Goal: Task Accomplishment & Management: Manage account settings

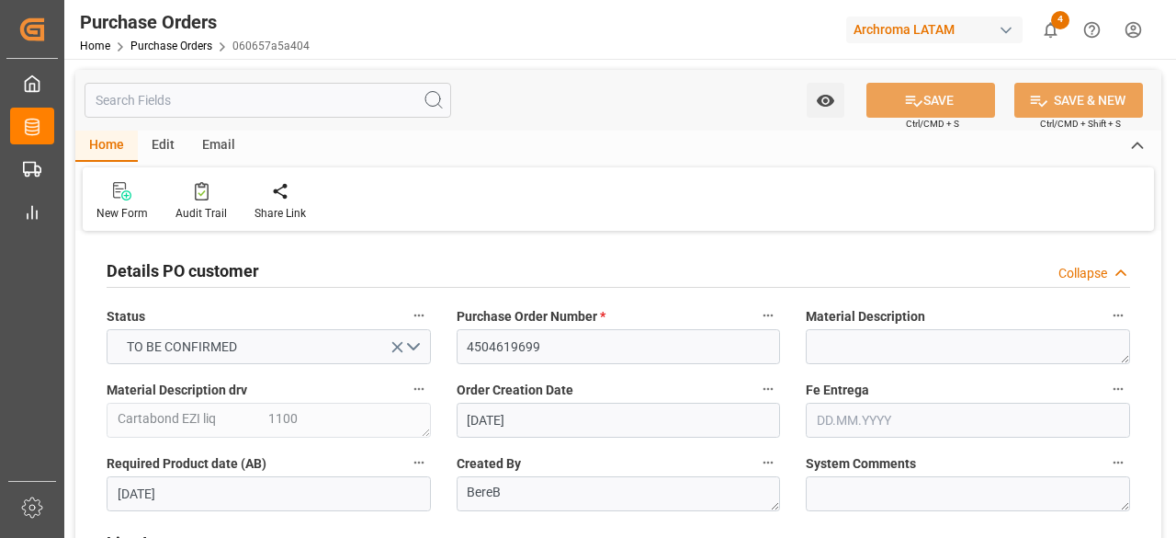
click at [198, 476] on input "[DATE]" at bounding box center [269, 493] width 324 height 35
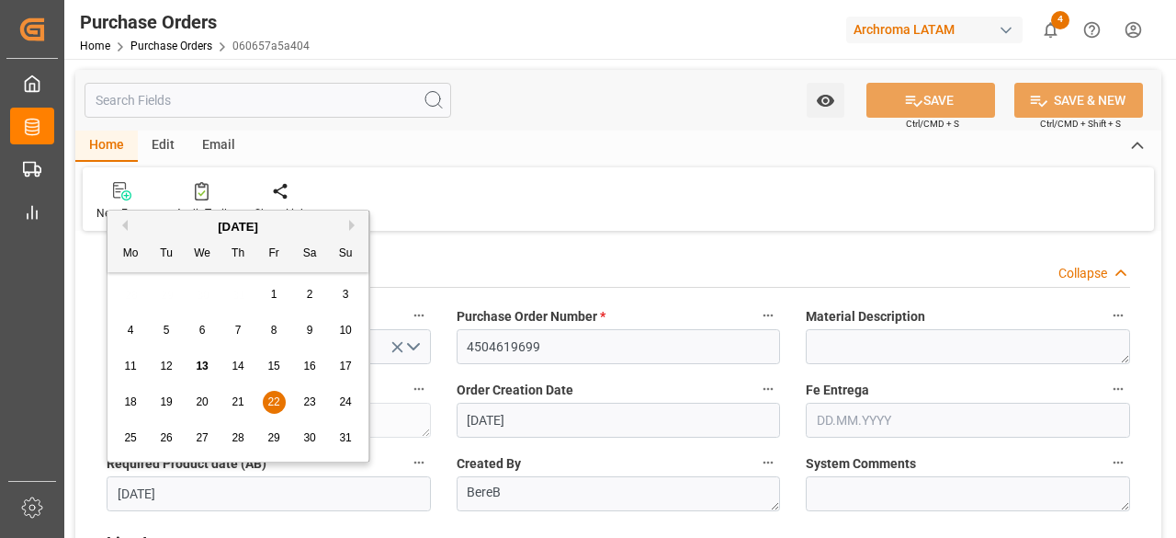
click at [470, 192] on div "New Form Audit Trail Share Link" at bounding box center [619, 198] width 1072 height 63
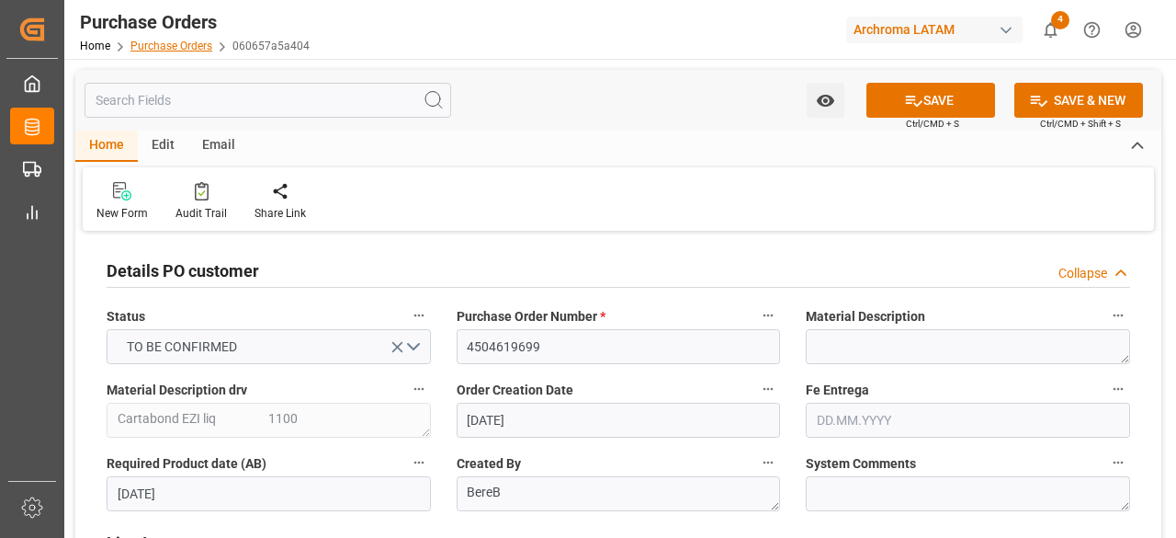
click at [181, 51] on div "Home Purchase Orders 060657a5a404" at bounding box center [195, 45] width 230 height 19
click at [184, 50] on link "Purchase Orders" at bounding box center [171, 46] width 82 height 13
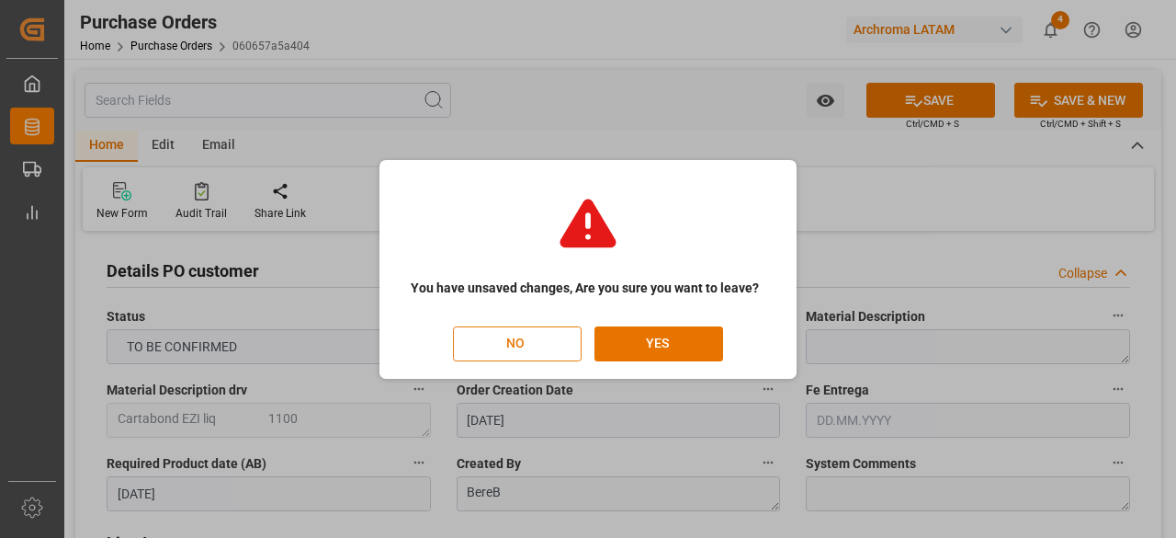
click at [564, 343] on button "NO" at bounding box center [517, 343] width 129 height 35
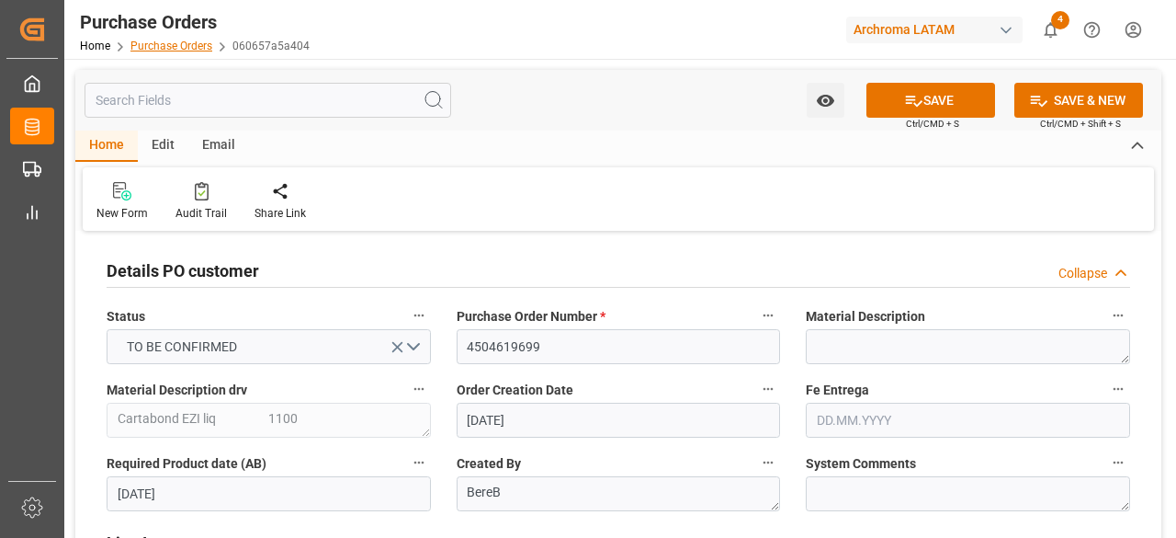
click at [172, 47] on link "Purchase Orders" at bounding box center [171, 46] width 82 height 13
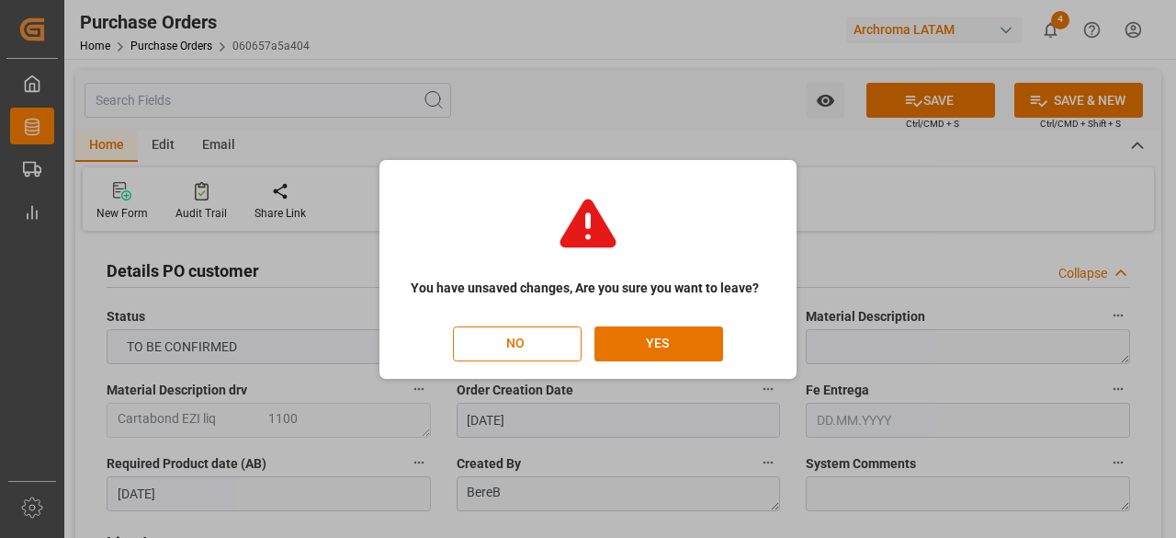
click at [631, 324] on div "You have unsaved changes, Are you sure you want to leave? NO YES" at bounding box center [588, 270] width 408 height 210
click at [638, 338] on button "YES" at bounding box center [659, 343] width 129 height 35
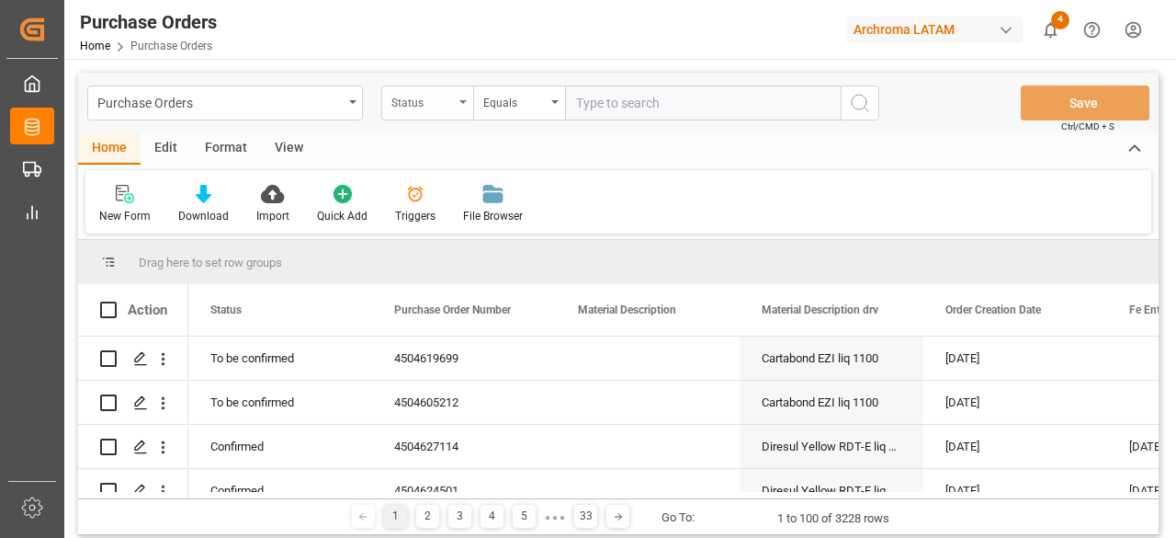
click at [432, 107] on div "Status" at bounding box center [422, 100] width 62 height 21
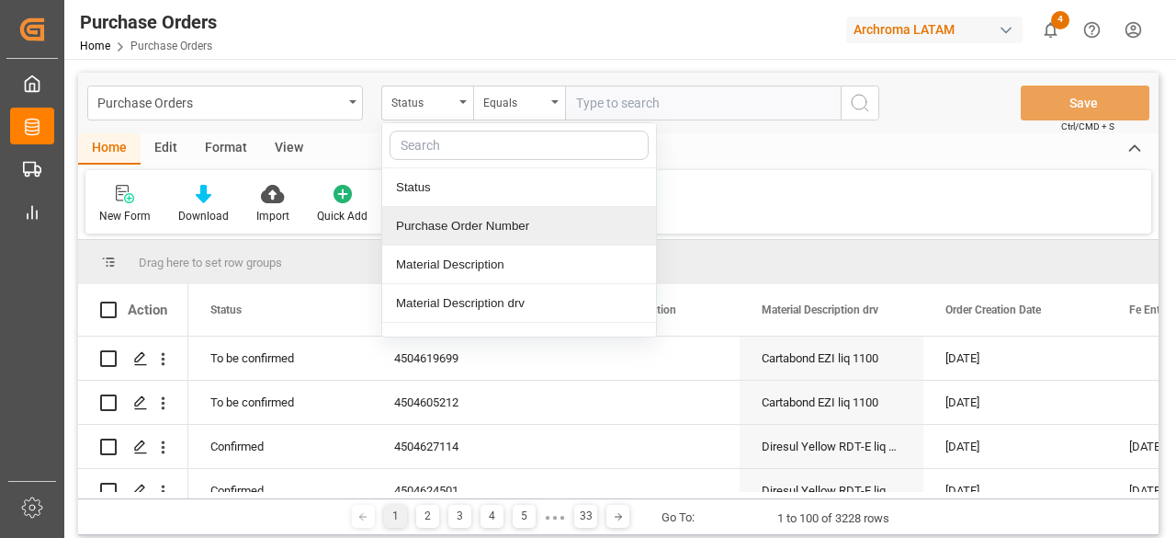
click at [504, 223] on div "Purchase Order Number" at bounding box center [519, 226] width 274 height 39
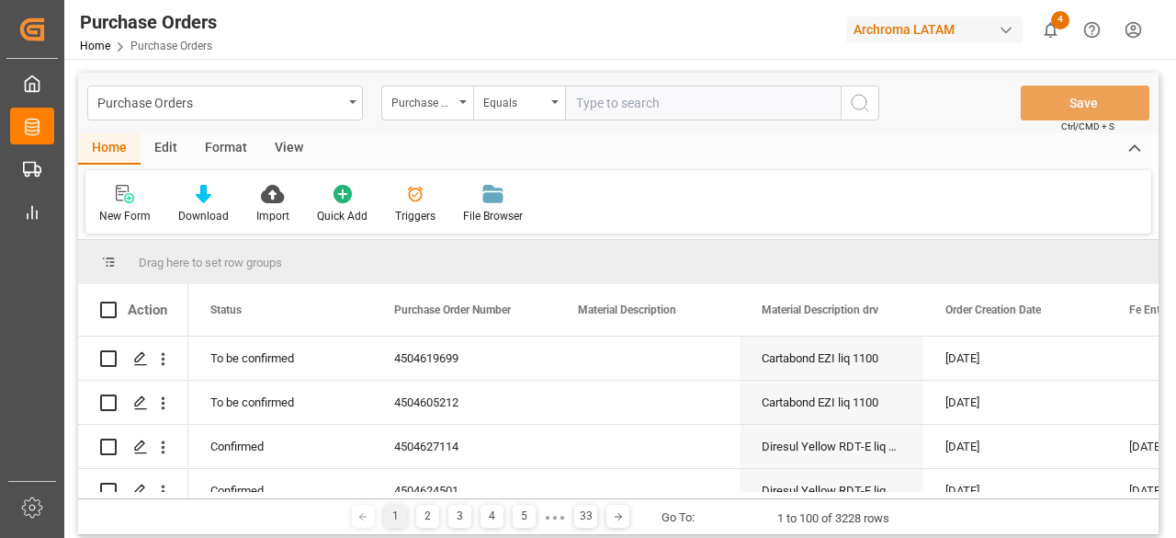
click at [607, 106] on input "text" at bounding box center [703, 102] width 276 height 35
paste input "4504638435"
type input "4504638435"
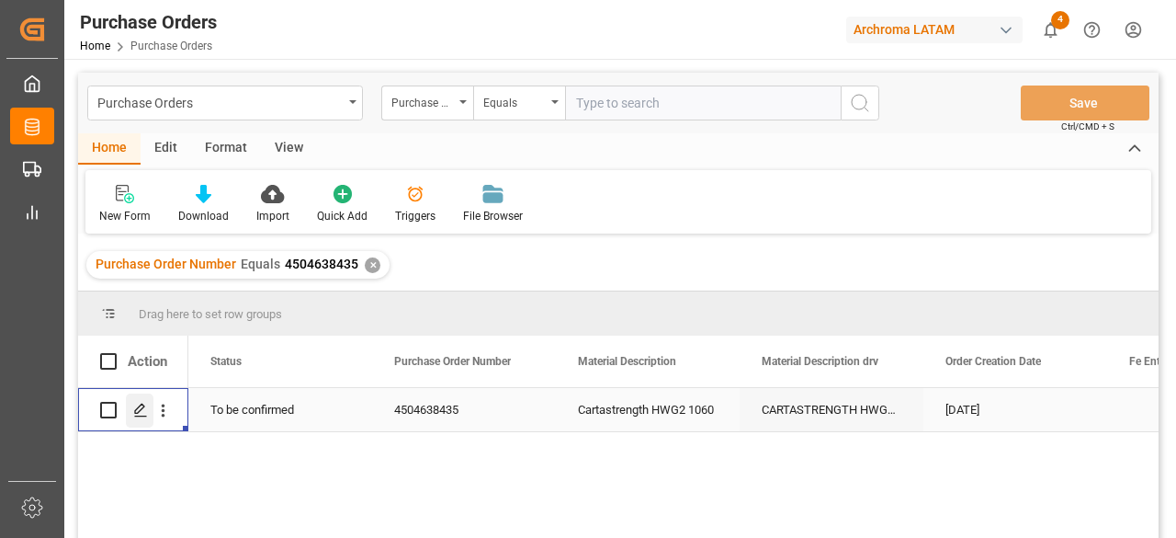
click at [143, 405] on polygon "Press SPACE to select this row." at bounding box center [139, 408] width 9 height 9
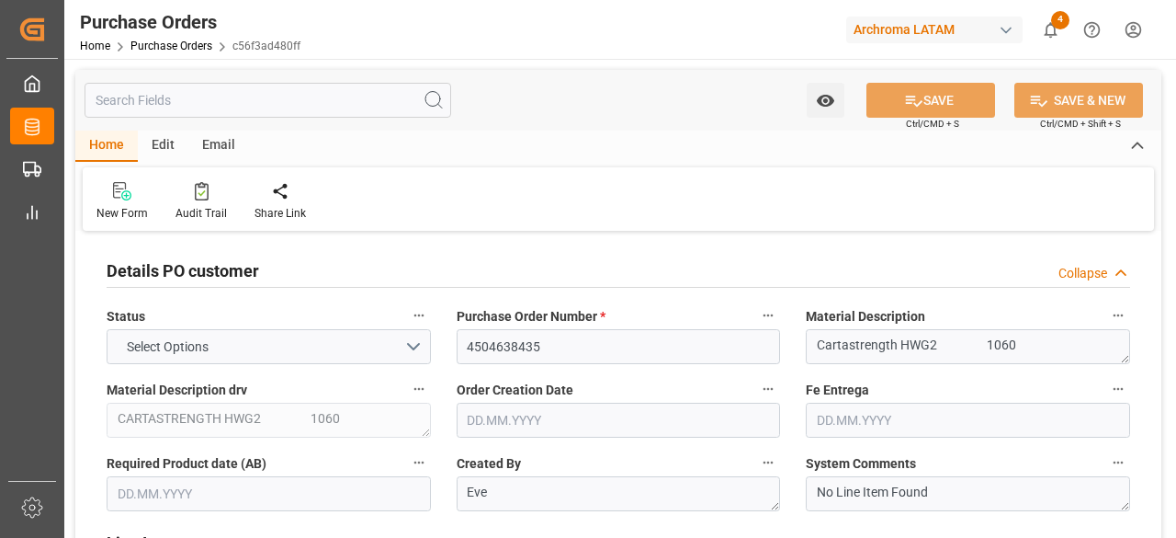
type input "1"
type input "[DATE]"
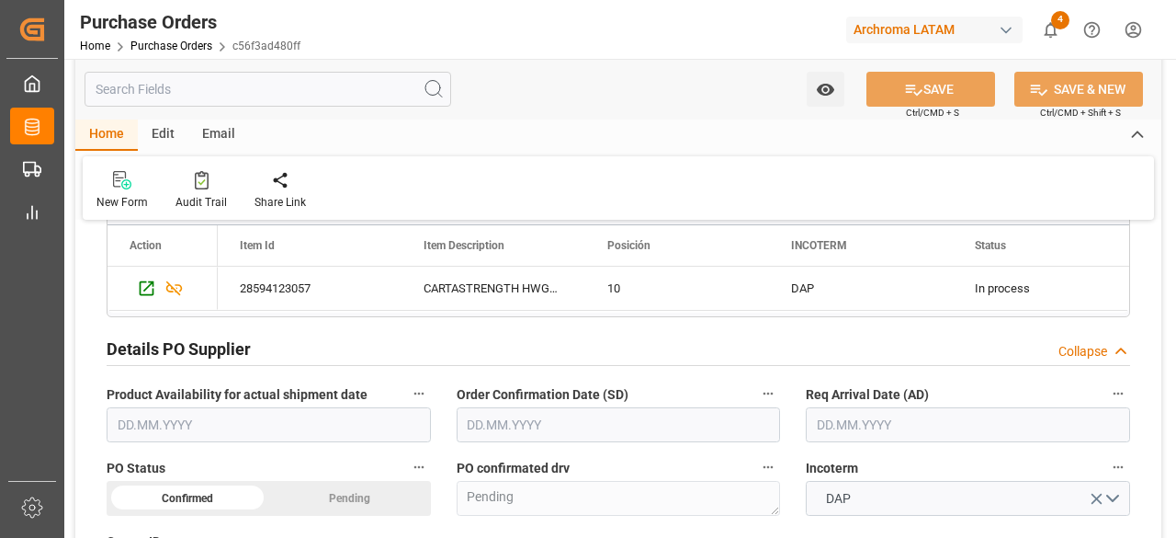
scroll to position [551, 0]
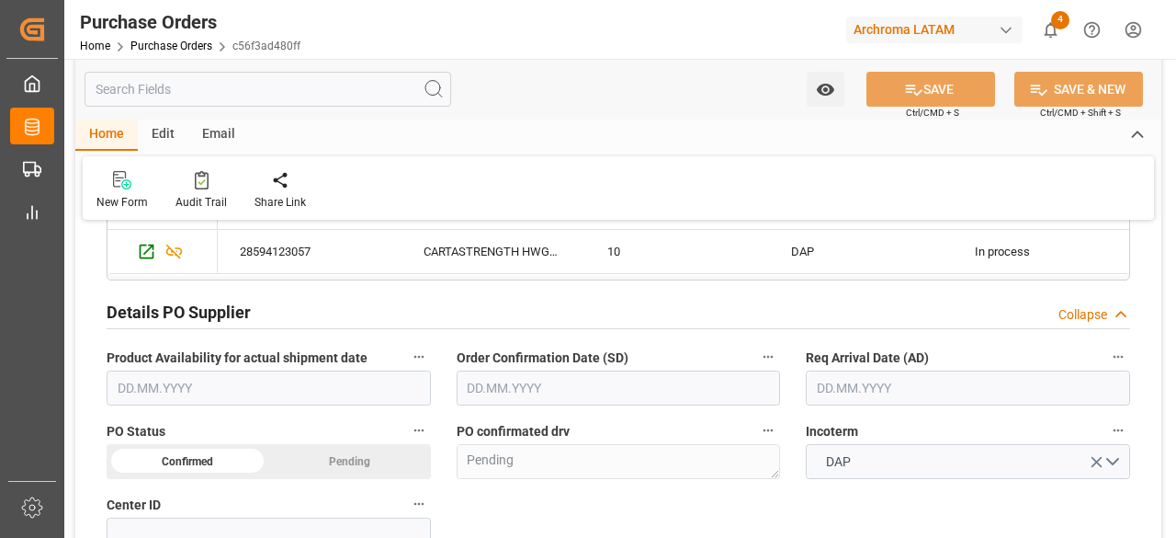
click at [311, 396] on input "text" at bounding box center [269, 387] width 324 height 35
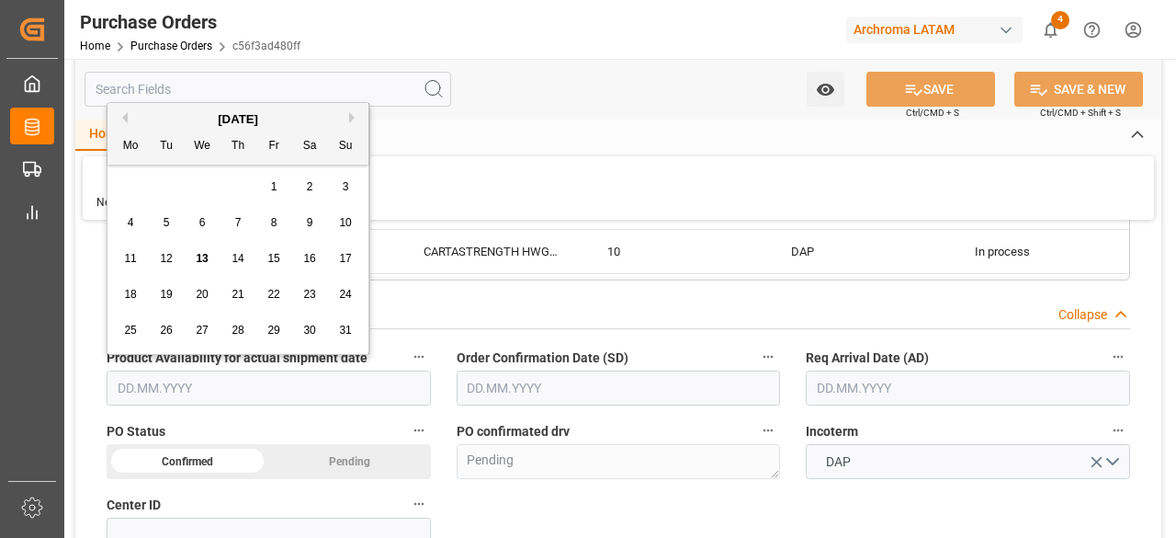
click at [344, 397] on input "text" at bounding box center [269, 387] width 324 height 35
click at [416, 324] on div "Details PO Supplier Collapse" at bounding box center [619, 310] width 1024 height 35
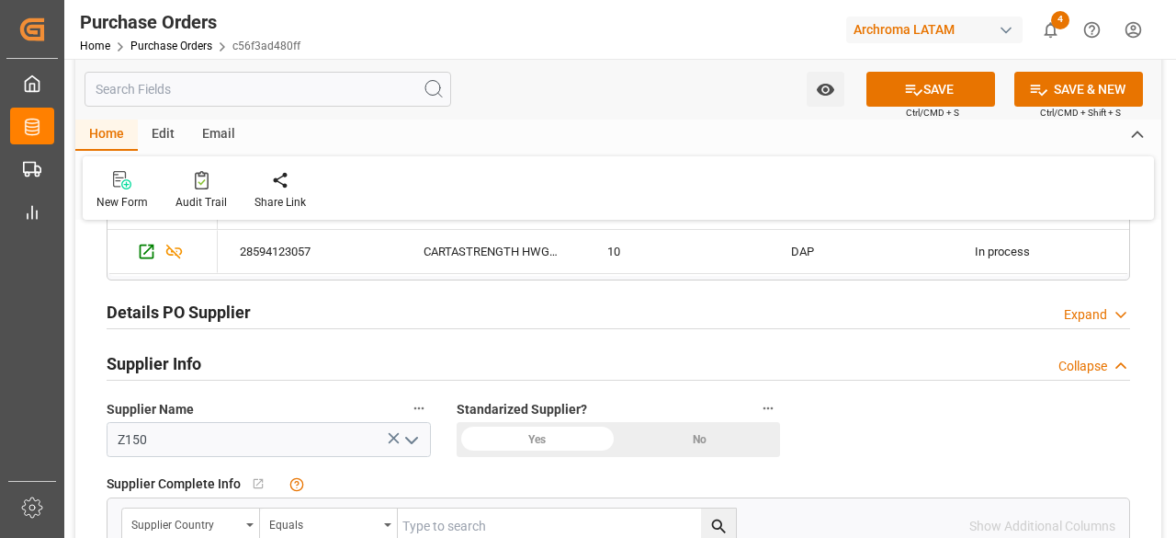
click at [327, 310] on div "Details PO Supplier Expand" at bounding box center [619, 310] width 1024 height 35
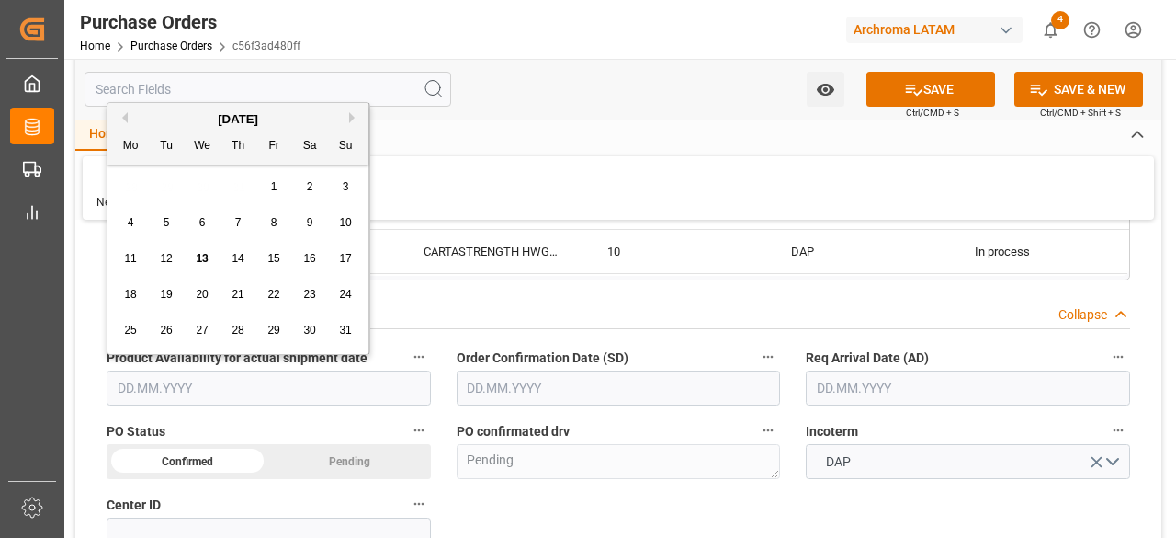
click at [303, 388] on input "text" at bounding box center [269, 387] width 324 height 35
click at [228, 331] on div "28" at bounding box center [238, 331] width 23 height 22
type input "[DATE]"
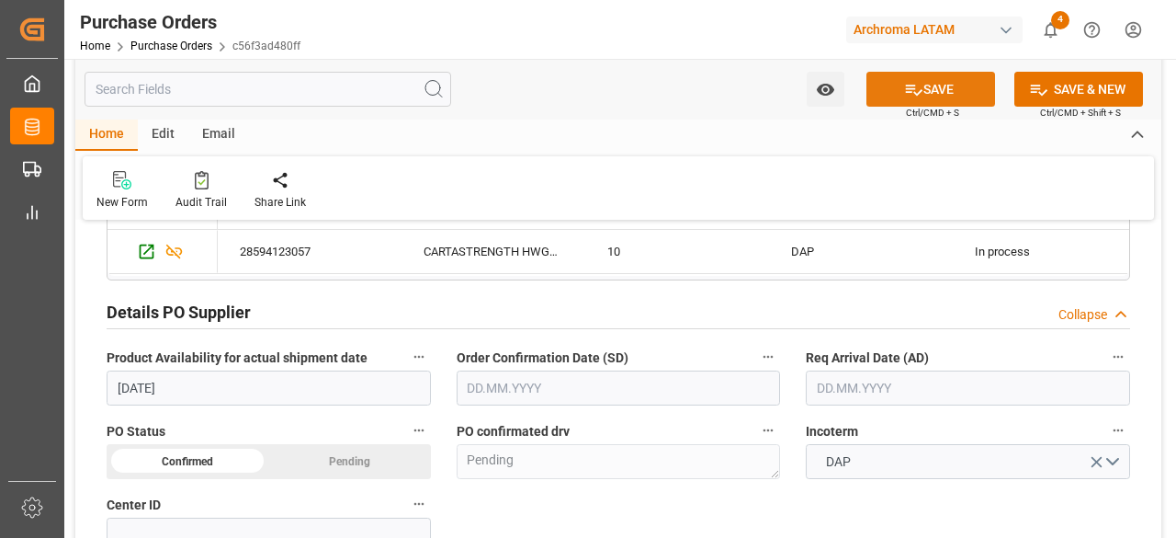
click at [981, 83] on button "SAVE" at bounding box center [931, 89] width 129 height 35
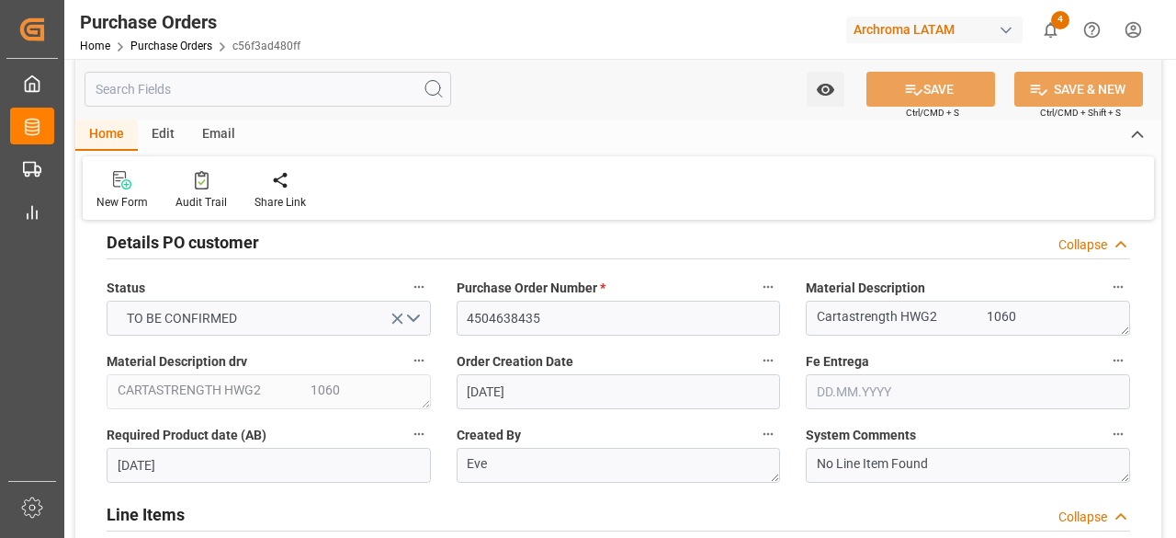
scroll to position [0, 0]
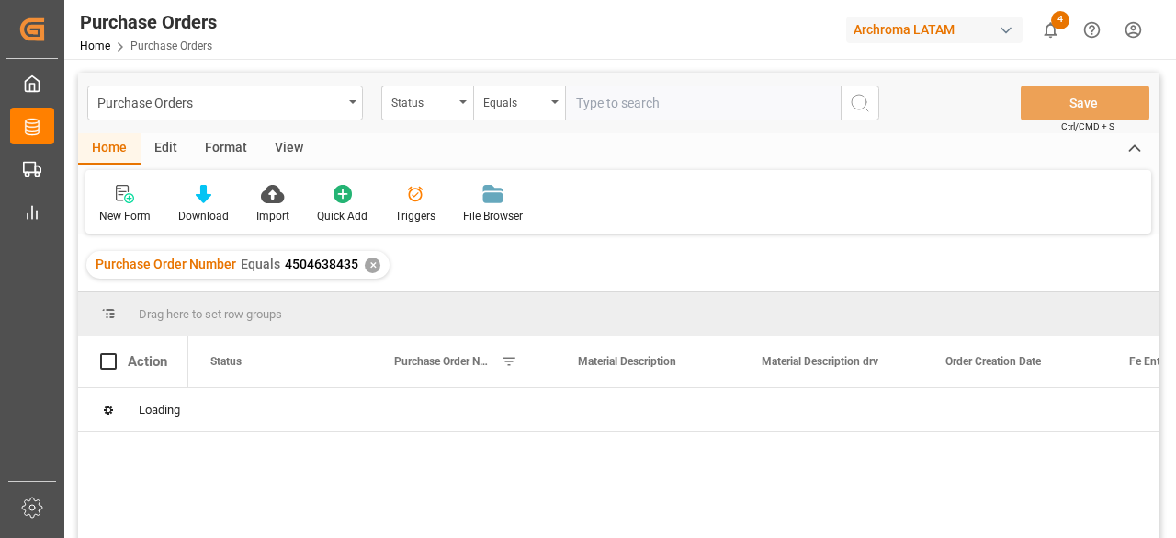
click at [369, 269] on div "✕" at bounding box center [373, 265] width 16 height 16
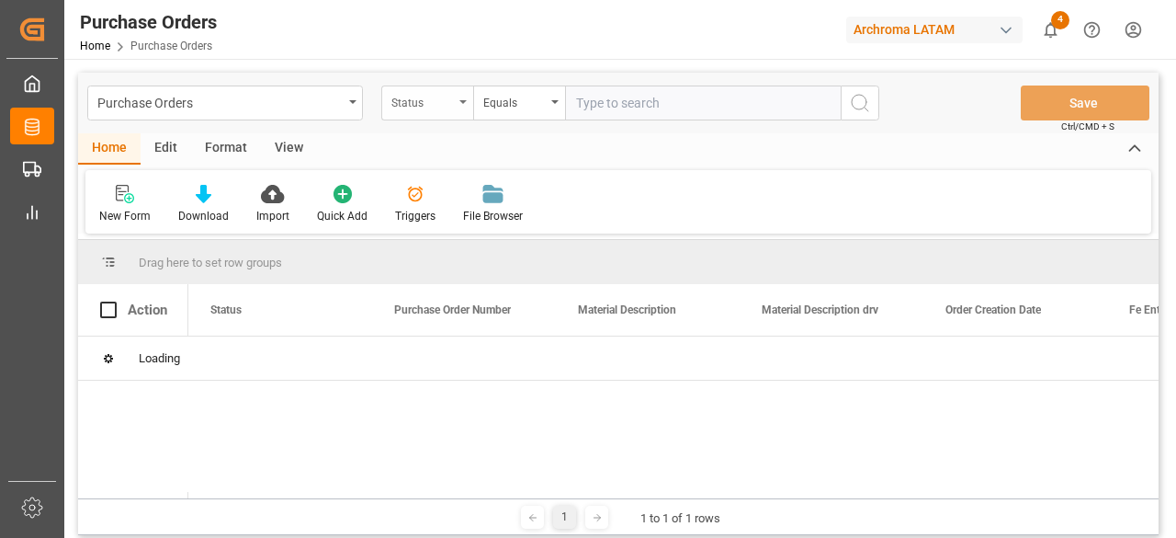
click at [418, 95] on div "Status" at bounding box center [422, 100] width 62 height 21
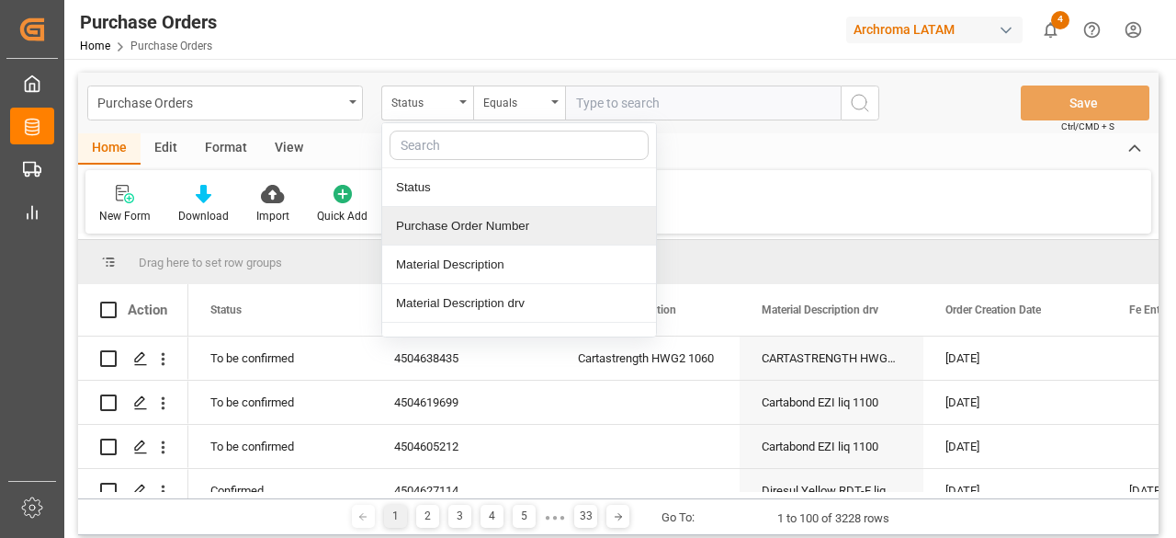
click at [473, 221] on div "Purchase Order Number" at bounding box center [519, 226] width 274 height 39
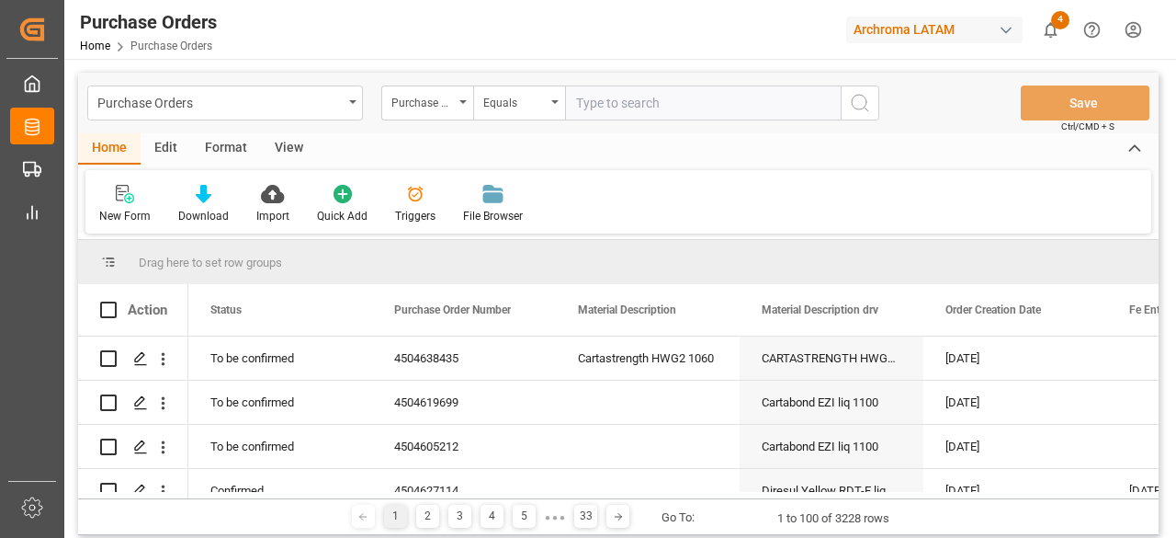
click at [630, 94] on input "text" at bounding box center [703, 102] width 276 height 35
paste input "4504638435"
type input "4504638436"
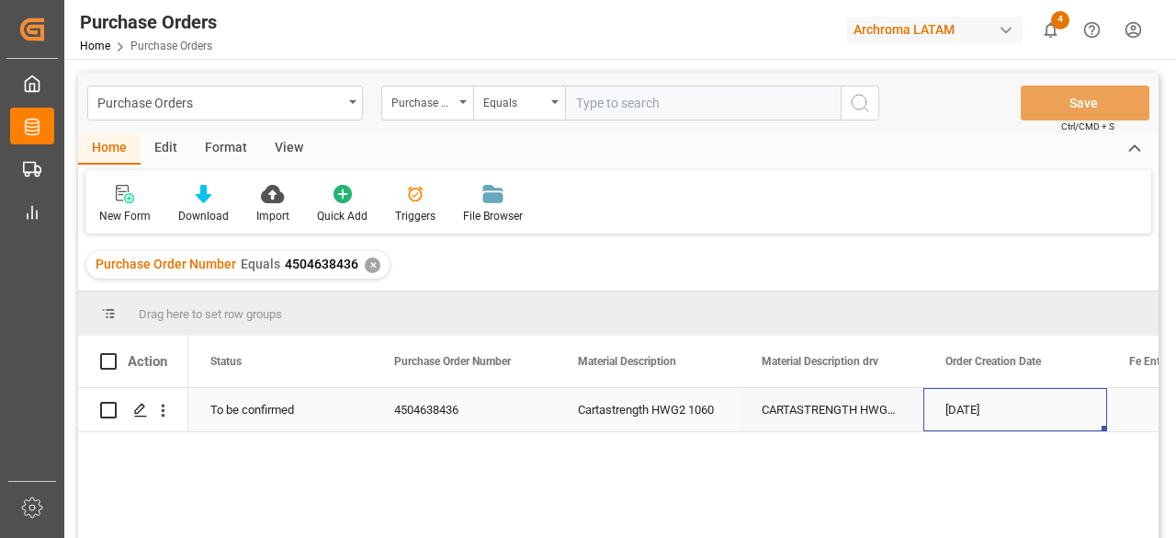
click at [993, 400] on div "[DATE]" at bounding box center [1016, 409] width 184 height 43
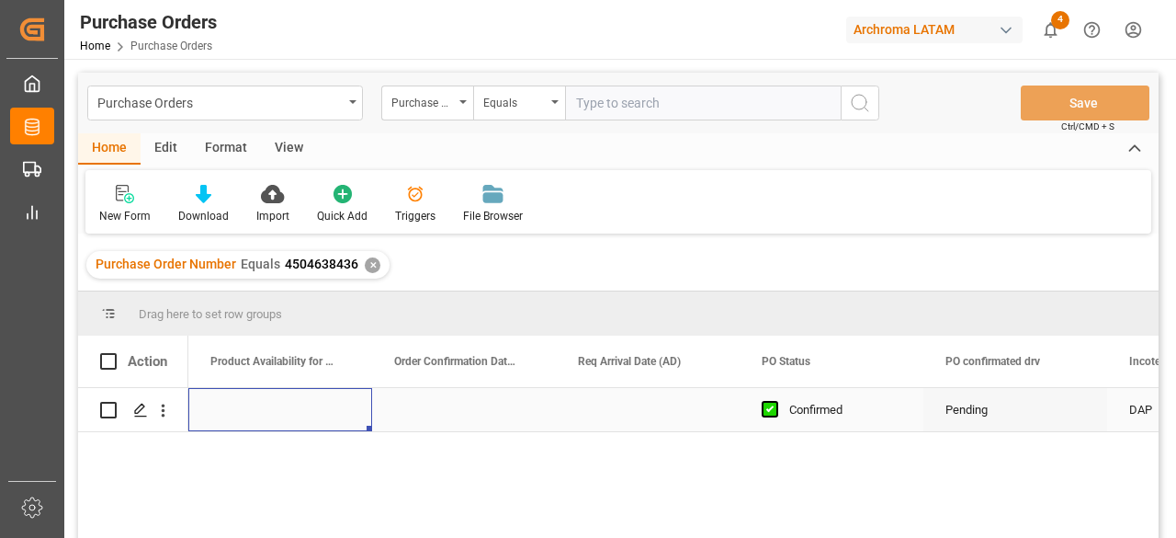
click at [258, 403] on div "Press SPACE to select this row." at bounding box center [280, 409] width 184 height 43
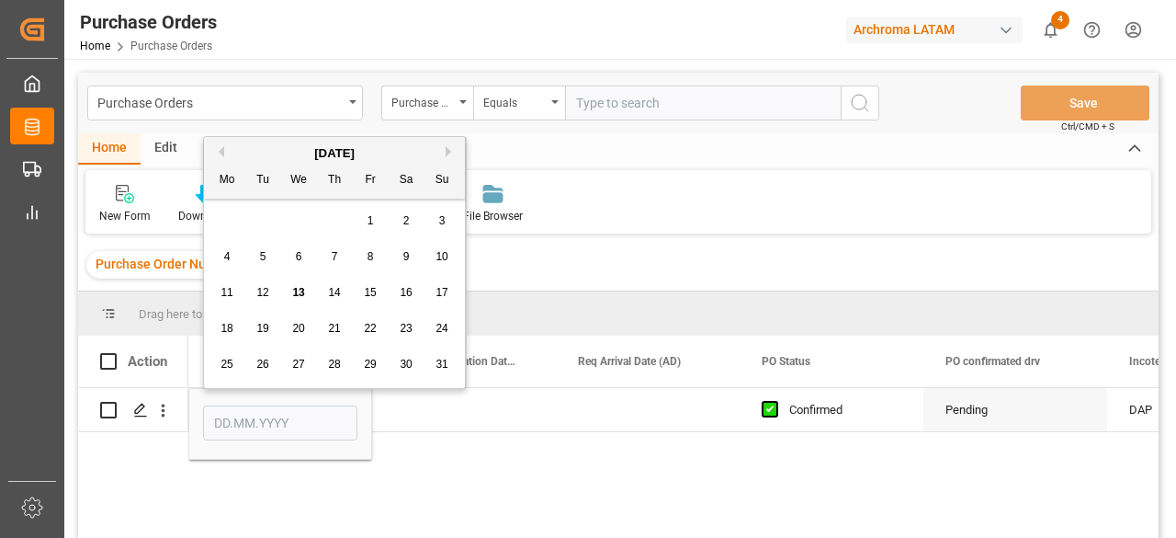
click at [340, 370] on div "28" at bounding box center [334, 365] width 23 height 22
type input "[DATE]"
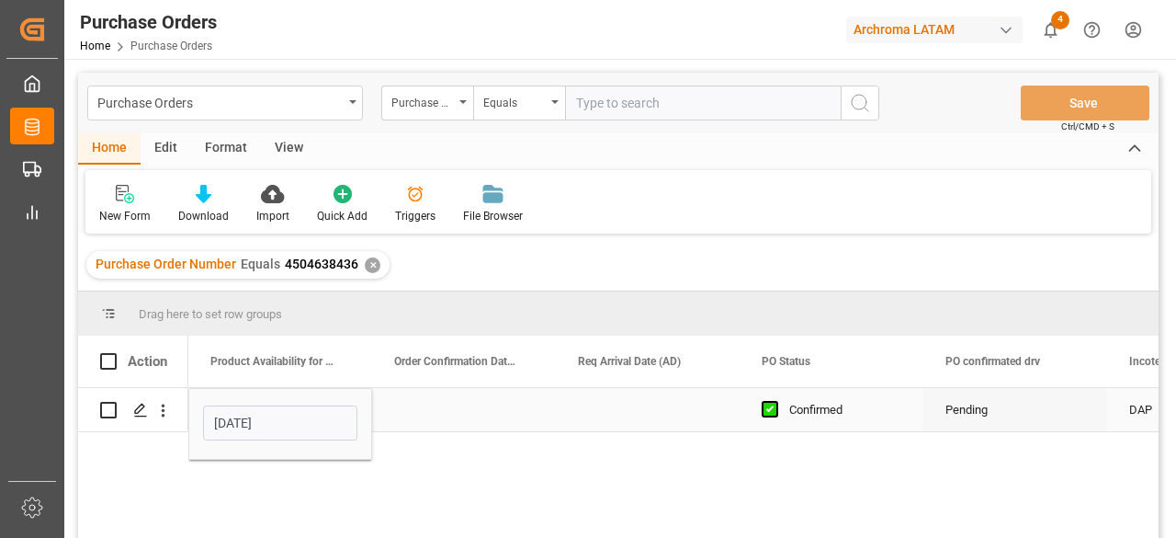
click at [448, 409] on div "Press SPACE to select this row." at bounding box center [464, 409] width 184 height 43
